Goal: Transaction & Acquisition: Purchase product/service

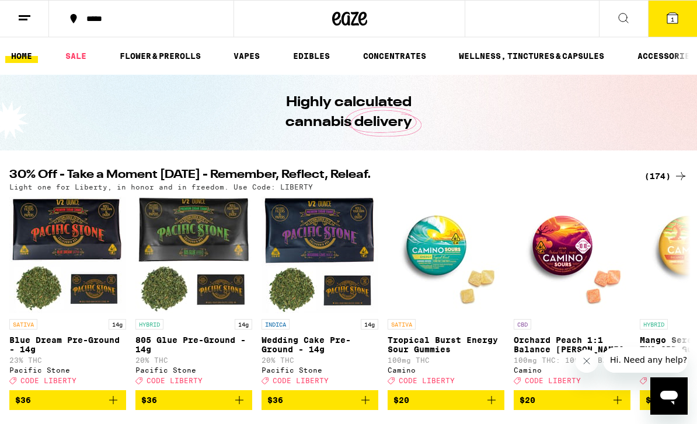
click at [659, 179] on div "(174)" at bounding box center [665, 176] width 43 height 14
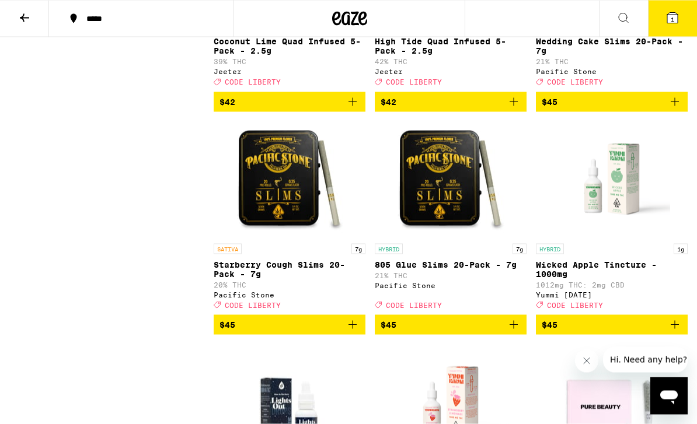
scroll to position [11178, 0]
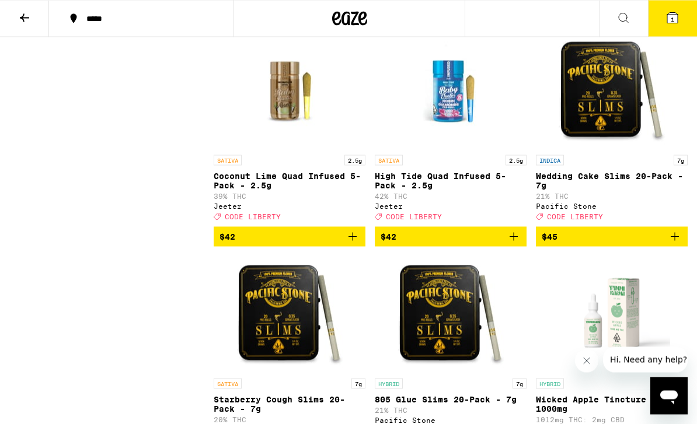
click at [623, 15] on icon at bounding box center [623, 18] width 14 height 14
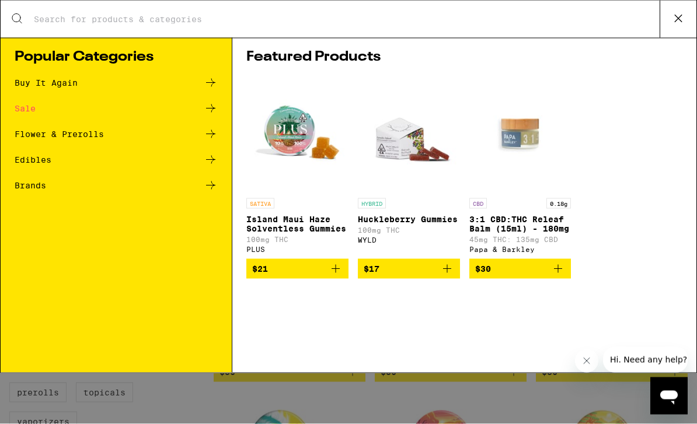
scroll to position [0, 0]
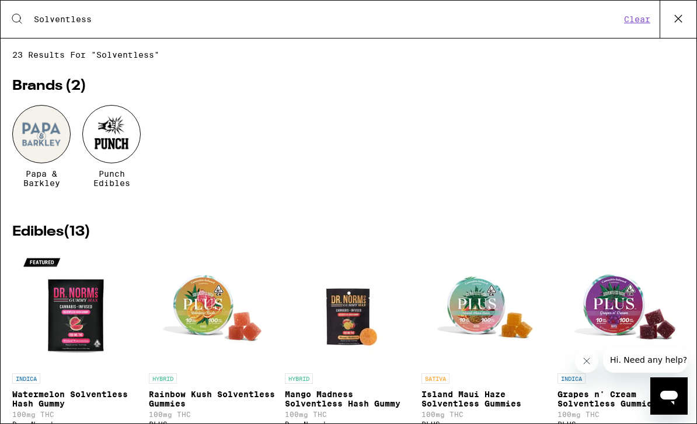
type input "Solventless"
